Goal: Use online tool/utility: Utilize a website feature to perform a specific function

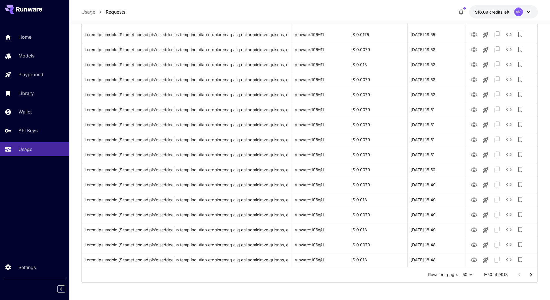
scroll to position [2, 0]
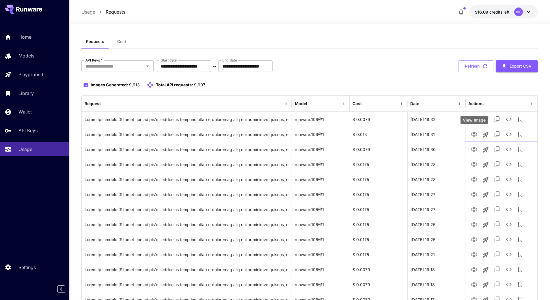
click at [474, 120] on div "View Image" at bounding box center [473, 120] width 27 height 8
click at [484, 63] on icon "button" at bounding box center [484, 66] width 6 height 6
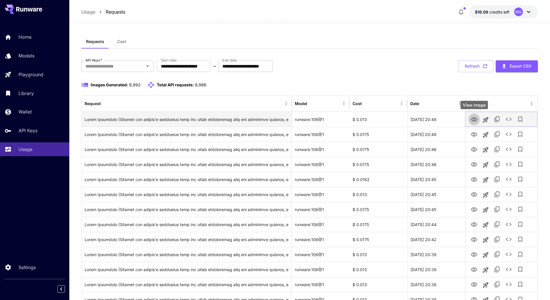
click at [474, 120] on icon "View Image" at bounding box center [473, 119] width 6 height 4
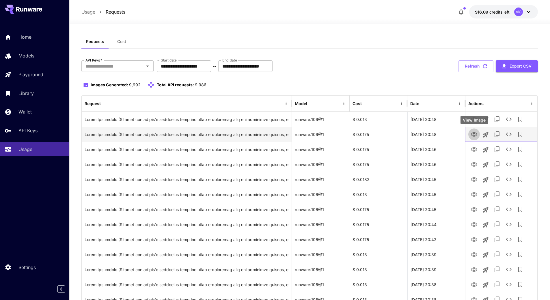
click at [472, 135] on icon "View Image" at bounding box center [473, 134] width 7 height 7
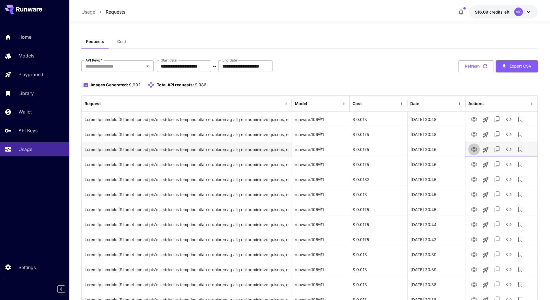
click at [475, 148] on icon "View Image" at bounding box center [473, 149] width 7 height 7
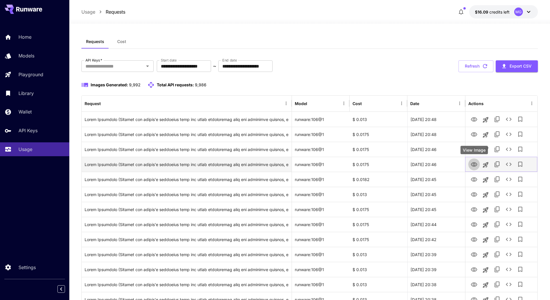
click at [476, 164] on icon "View Image" at bounding box center [473, 164] width 6 height 4
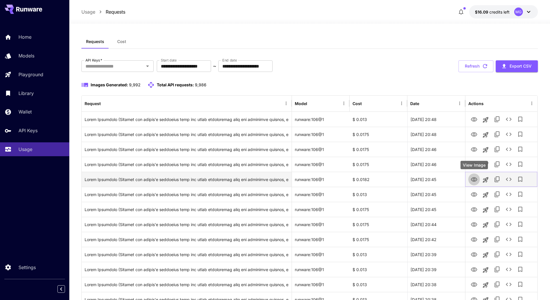
click at [474, 180] on icon "View Image" at bounding box center [473, 179] width 6 height 4
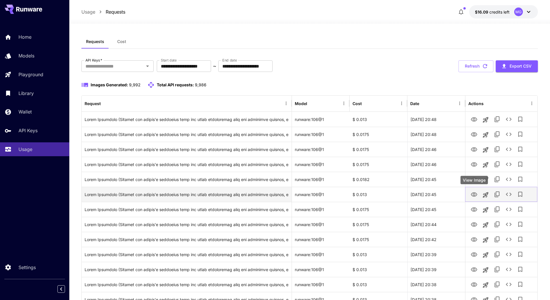
click at [475, 194] on icon "View Image" at bounding box center [473, 194] width 7 height 7
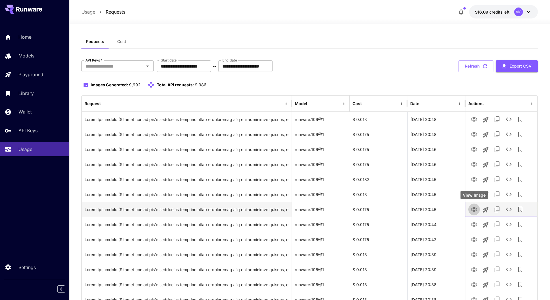
click at [476, 207] on icon "View Image" at bounding box center [473, 209] width 7 height 7
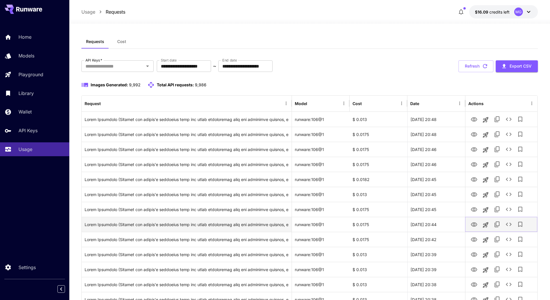
click at [474, 222] on icon "View Image" at bounding box center [473, 224] width 6 height 4
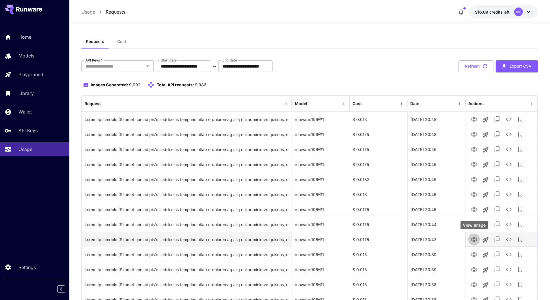
click at [473, 241] on icon "View Image" at bounding box center [473, 239] width 7 height 7
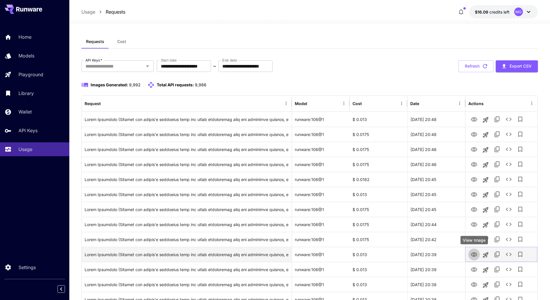
click at [474, 255] on icon "View Image" at bounding box center [473, 254] width 6 height 4
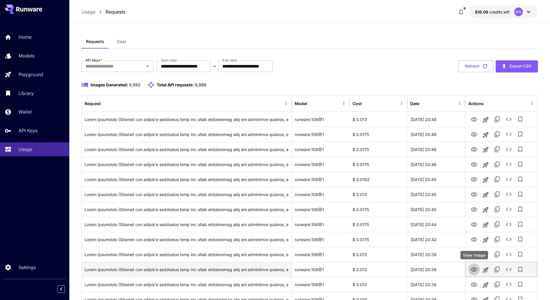
click at [475, 270] on icon "View Image" at bounding box center [473, 269] width 7 height 7
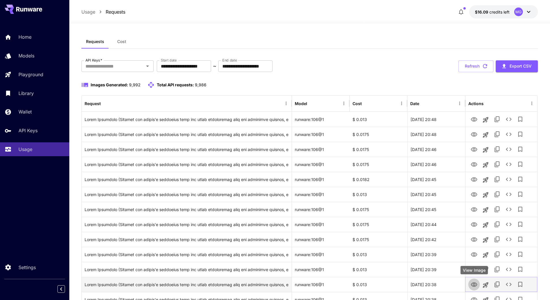
click at [477, 284] on button "View Image" at bounding box center [474, 284] width 12 height 12
click at [475, 285] on icon "View Image" at bounding box center [473, 284] width 7 height 7
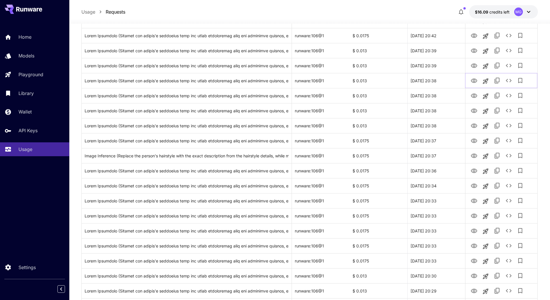
scroll to position [235, 0]
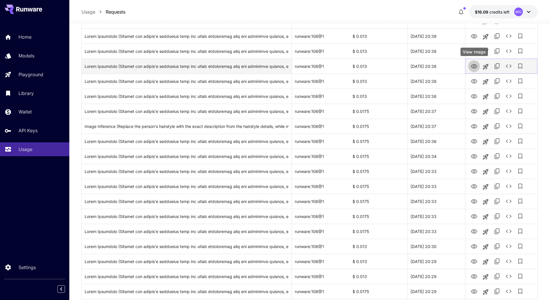
click at [475, 61] on button "View Image" at bounding box center [474, 66] width 12 height 12
click at [475, 65] on icon "View Image" at bounding box center [473, 66] width 7 height 7
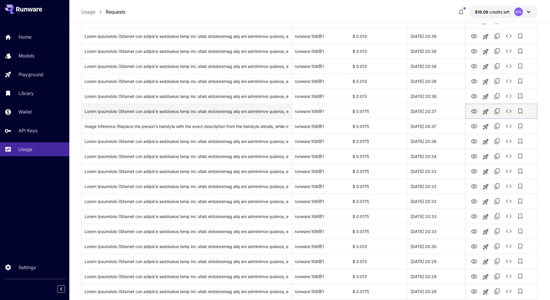
click at [472, 112] on icon "View Image" at bounding box center [473, 111] width 7 height 7
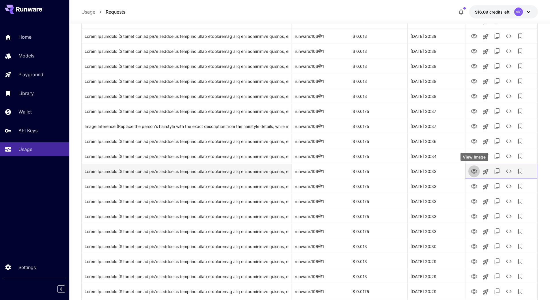
click at [473, 171] on icon "View Image" at bounding box center [473, 171] width 7 height 7
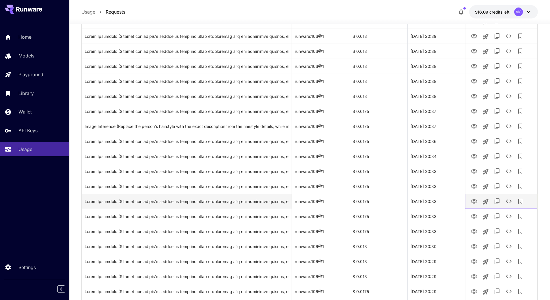
click at [474, 200] on icon "View Image" at bounding box center [473, 201] width 7 height 7
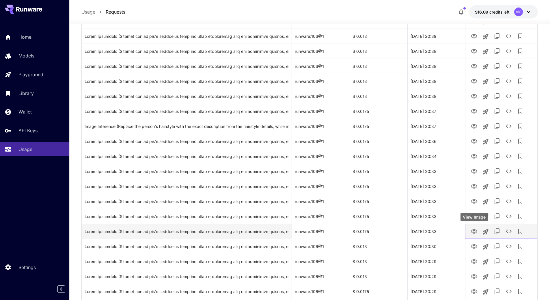
drag, startPoint x: 475, startPoint y: 230, endPoint x: 476, endPoint y: 226, distance: 3.8
click at [475, 230] on icon "View Image" at bounding box center [473, 231] width 6 height 4
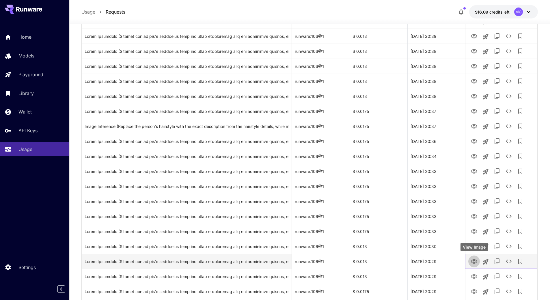
click at [473, 259] on icon "View Image" at bounding box center [473, 261] width 7 height 7
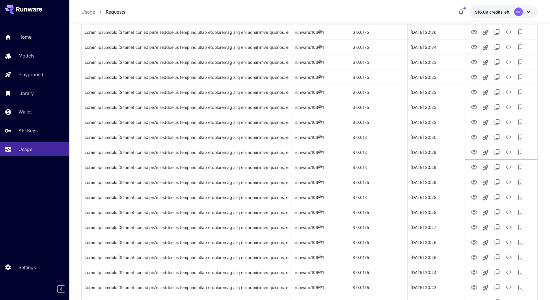
scroll to position [370, 0]
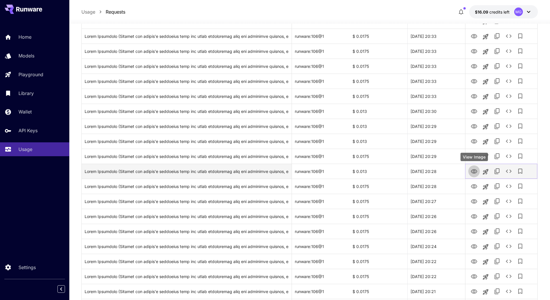
click at [473, 172] on icon "View Image" at bounding box center [473, 171] width 7 height 7
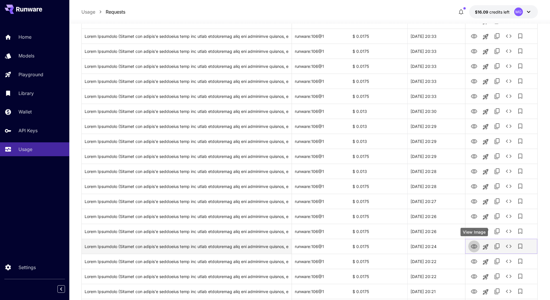
click at [475, 244] on icon "View Image" at bounding box center [473, 246] width 7 height 7
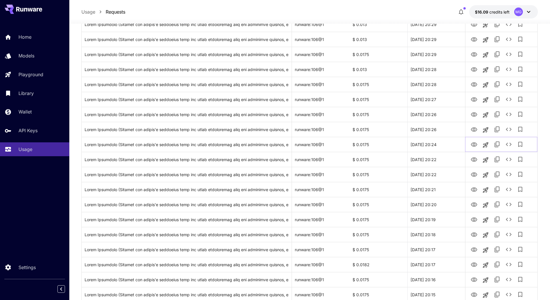
scroll to position [474, 0]
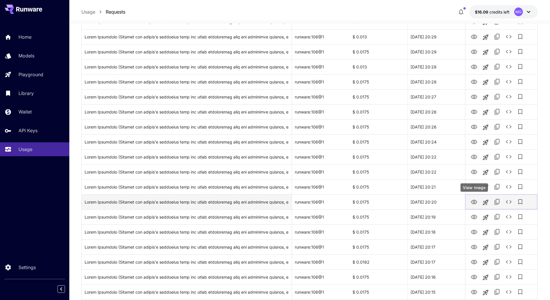
click at [474, 202] on icon "View Image" at bounding box center [473, 201] width 7 height 7
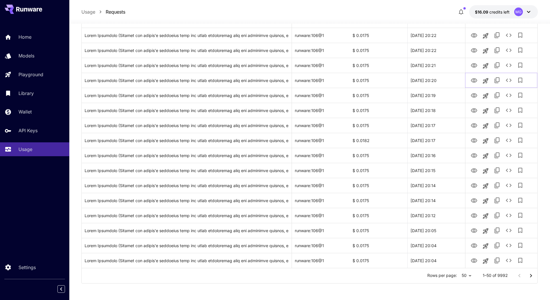
scroll to position [597, 0]
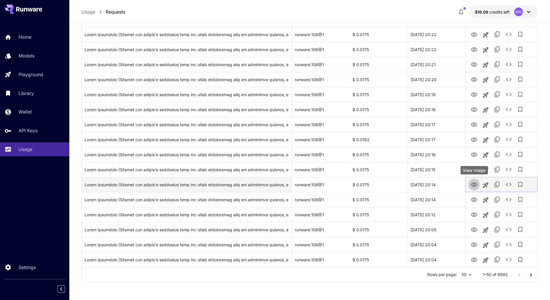
click at [475, 184] on icon "View Image" at bounding box center [473, 184] width 7 height 7
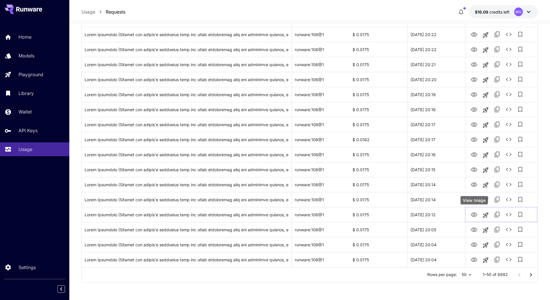
click at [471, 198] on div "View Image" at bounding box center [473, 200] width 27 height 8
click at [472, 200] on icon "View Image" at bounding box center [473, 199] width 7 height 7
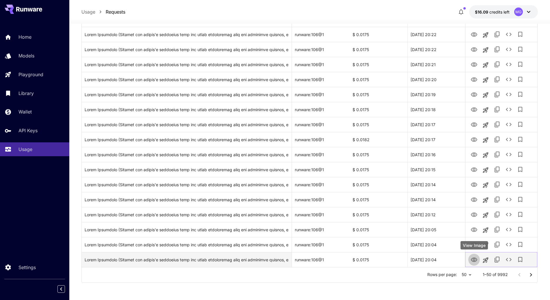
click at [472, 259] on icon "View Image" at bounding box center [473, 259] width 7 height 7
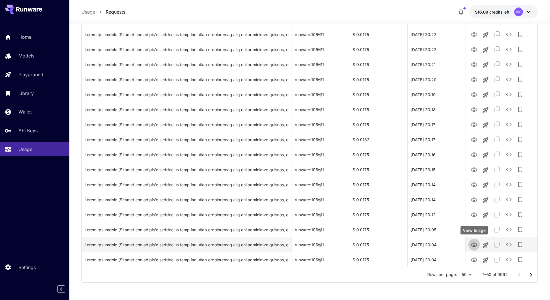
drag, startPoint x: 475, startPoint y: 243, endPoint x: 475, endPoint y: 240, distance: 2.9
click at [475, 243] on icon "View Image" at bounding box center [473, 244] width 6 height 4
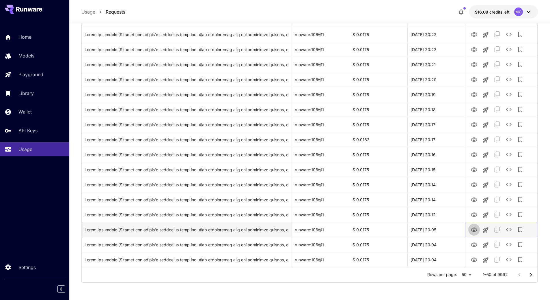
click at [474, 228] on icon "View Image" at bounding box center [473, 229] width 6 height 4
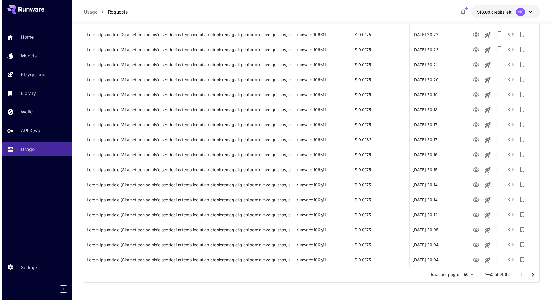
scroll to position [0, 0]
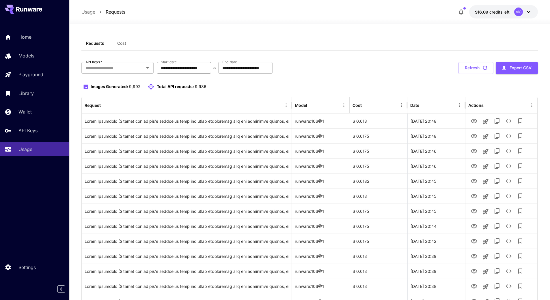
click at [211, 69] on input "**********" at bounding box center [184, 68] width 54 height 12
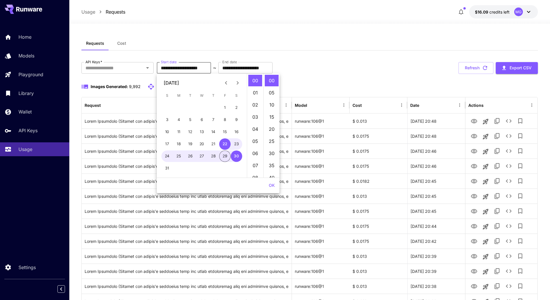
click at [221, 159] on button "29" at bounding box center [225, 156] width 12 height 12
type input "**********"
drag, startPoint x: 272, startPoint y: 186, endPoint x: 453, endPoint y: 33, distance: 236.9
click at [272, 186] on button "OK" at bounding box center [271, 185] width 11 height 11
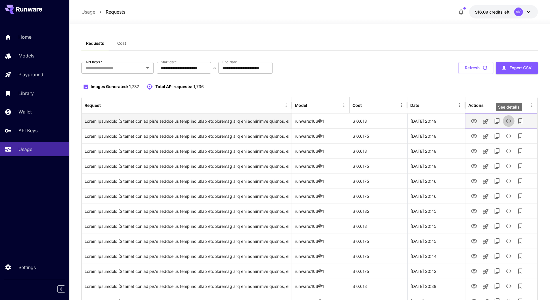
click at [507, 120] on icon "See details" at bounding box center [508, 120] width 6 height 3
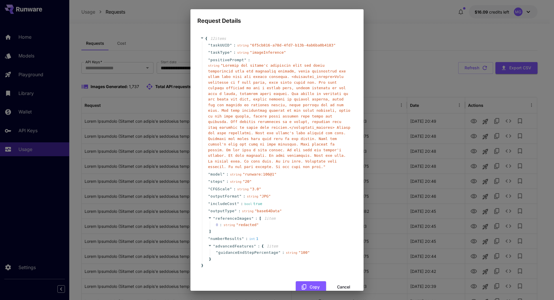
click at [340, 281] on button "Cancel" at bounding box center [344, 287] width 26 height 12
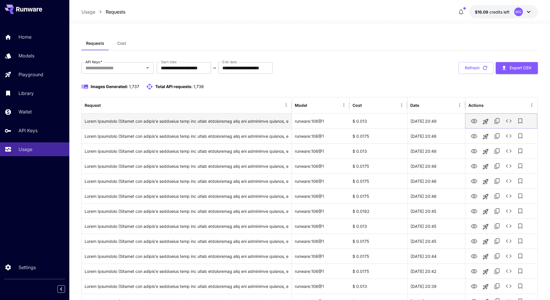
click at [473, 120] on icon "View Image" at bounding box center [473, 121] width 6 height 4
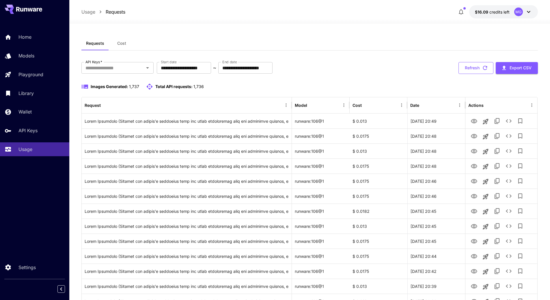
click at [483, 70] on icon "button" at bounding box center [484, 68] width 6 height 6
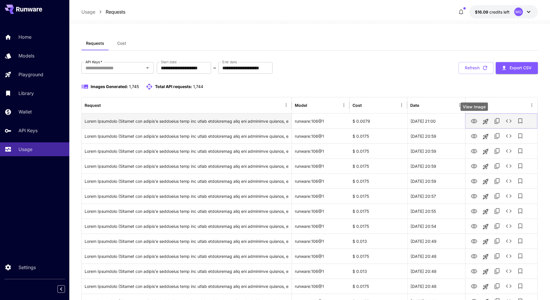
click at [473, 121] on icon "View Image" at bounding box center [473, 121] width 6 height 4
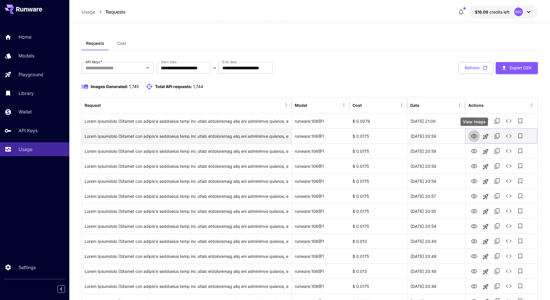
click at [472, 136] on icon "View Image" at bounding box center [473, 136] width 7 height 7
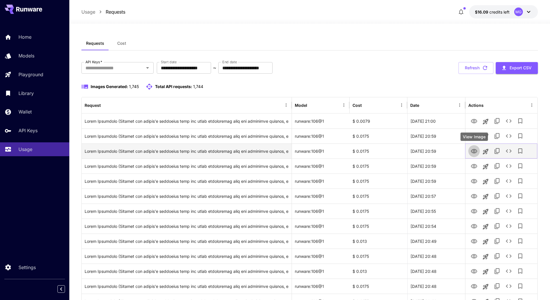
click at [475, 151] on icon "View Image" at bounding box center [473, 151] width 6 height 4
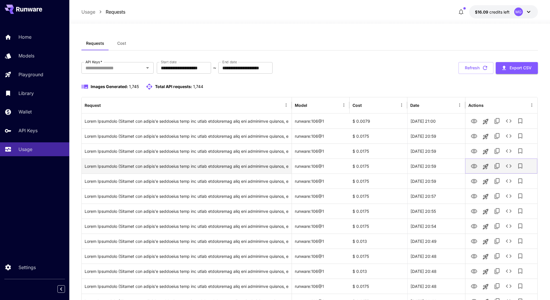
click at [474, 166] on icon "View Image" at bounding box center [473, 166] width 6 height 4
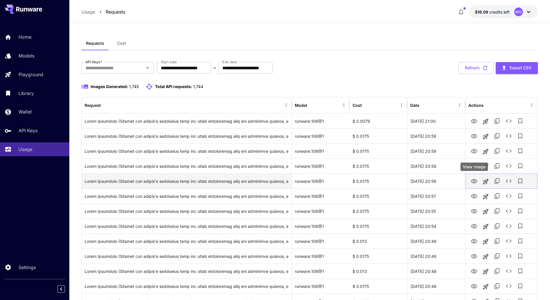
click at [473, 179] on icon "View Image" at bounding box center [473, 181] width 6 height 4
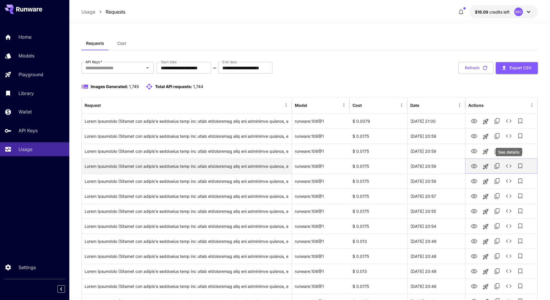
click at [508, 164] on icon "See details" at bounding box center [508, 165] width 7 height 7
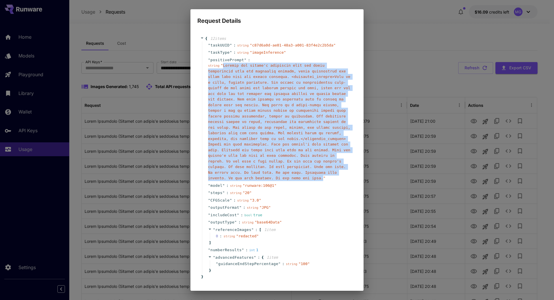
drag, startPoint x: 310, startPoint y: 171, endPoint x: 222, endPoint y: 65, distance: 137.9
click at [222, 65] on span "" "" at bounding box center [279, 121] width 142 height 117
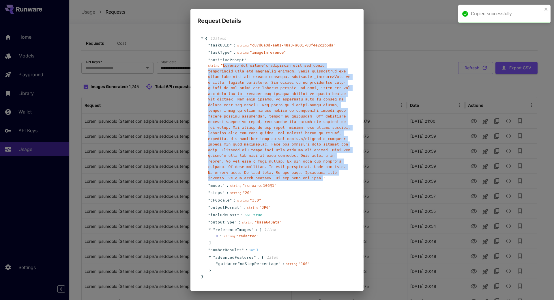
copy span "Replace the person's hairstyle with the exact description from the hairstyle de…"
click at [285, 149] on span "" "" at bounding box center [279, 121] width 142 height 117
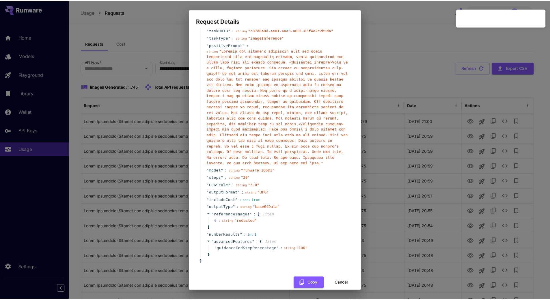
scroll to position [18, 0]
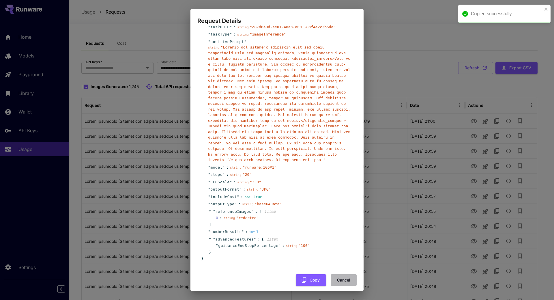
click at [339, 274] on button "Cancel" at bounding box center [344, 280] width 26 height 12
